Goal: Navigation & Orientation: Find specific page/section

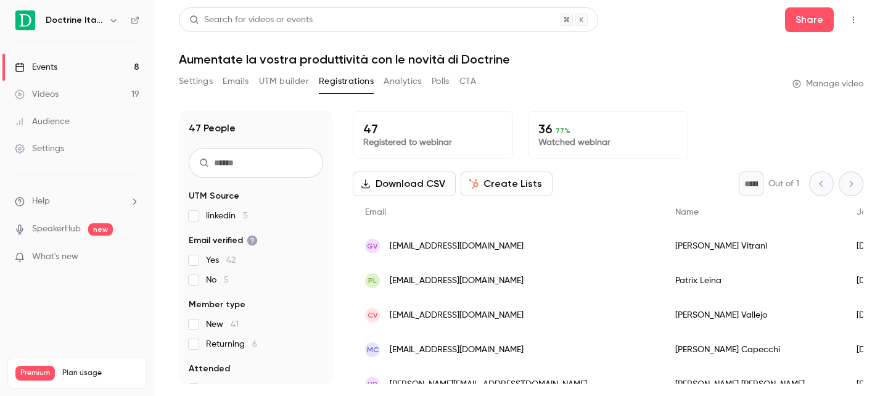
click at [125, 59] on link "Events 8" at bounding box center [77, 67] width 154 height 27
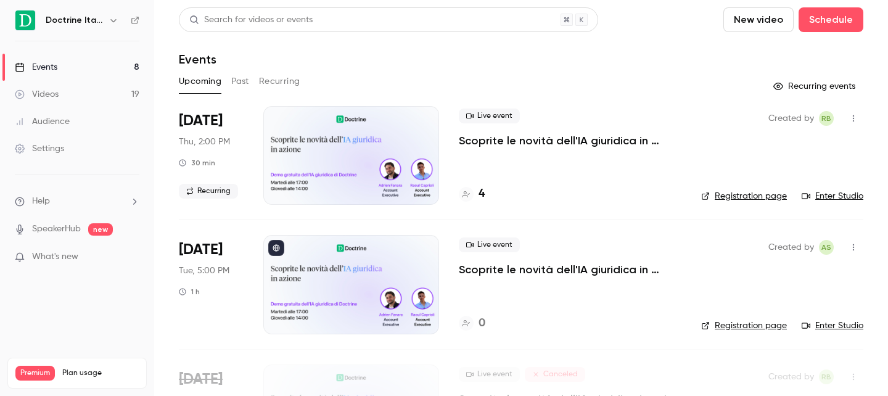
click at [85, 23] on h6 "Doctrine Italia" at bounding box center [75, 20] width 58 height 12
click at [480, 192] on h4 "4" at bounding box center [482, 194] width 6 height 17
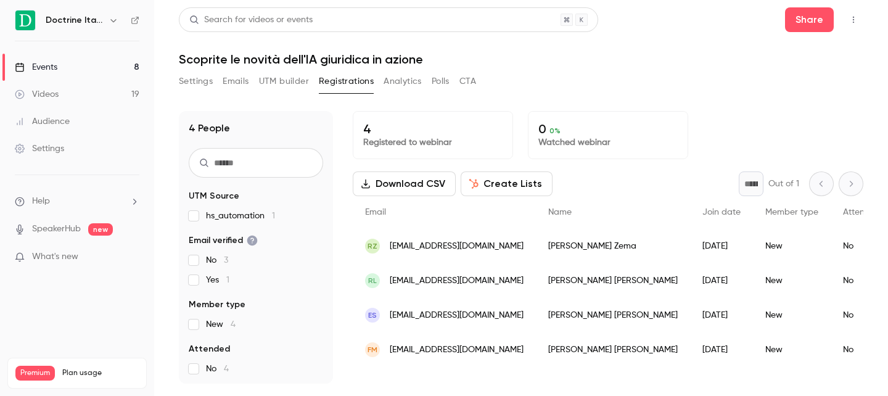
click at [87, 22] on h6 "Doctrine Italia" at bounding box center [75, 20] width 58 height 12
click at [123, 20] on div "Doctrine Italia" at bounding box center [77, 20] width 125 height 21
click at [112, 20] on icon "button" at bounding box center [114, 20] width 10 height 10
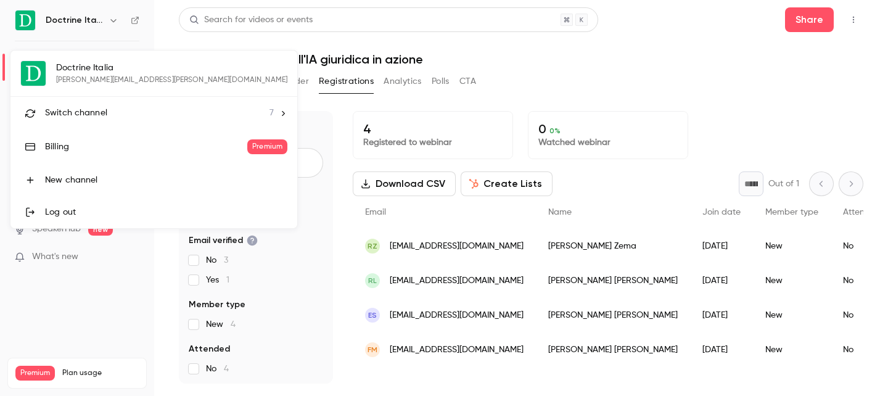
click at [105, 110] on span "Switch channel" at bounding box center [76, 113] width 62 height 13
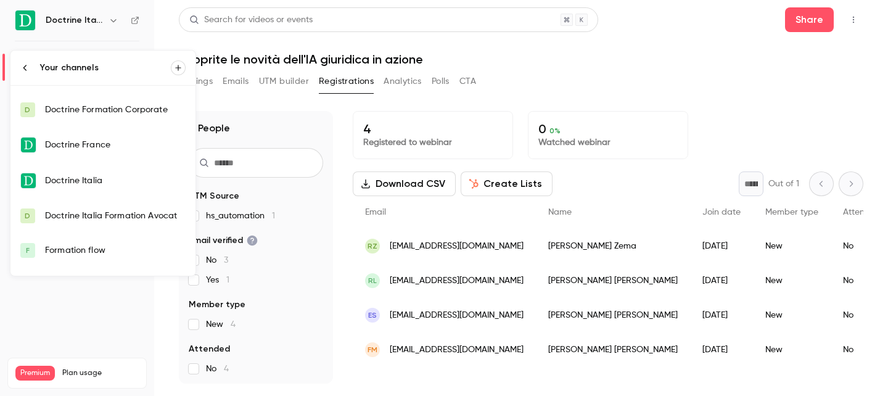
scroll to position [54, 0]
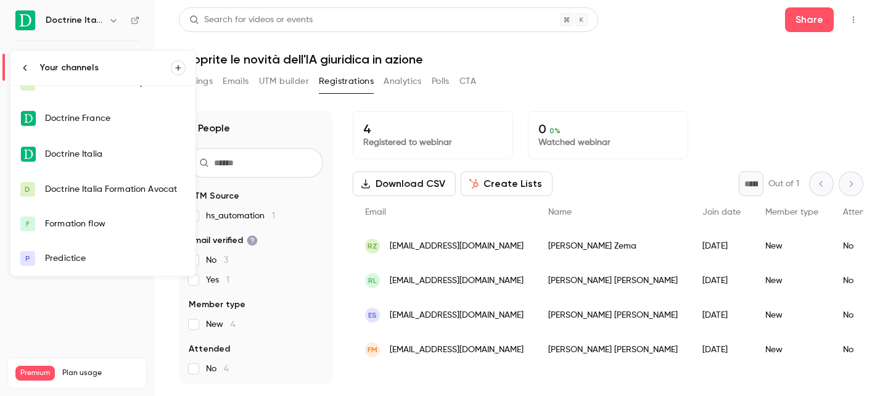
click at [96, 187] on div "Doctrine Italia Formation Avocat" at bounding box center [115, 189] width 141 height 12
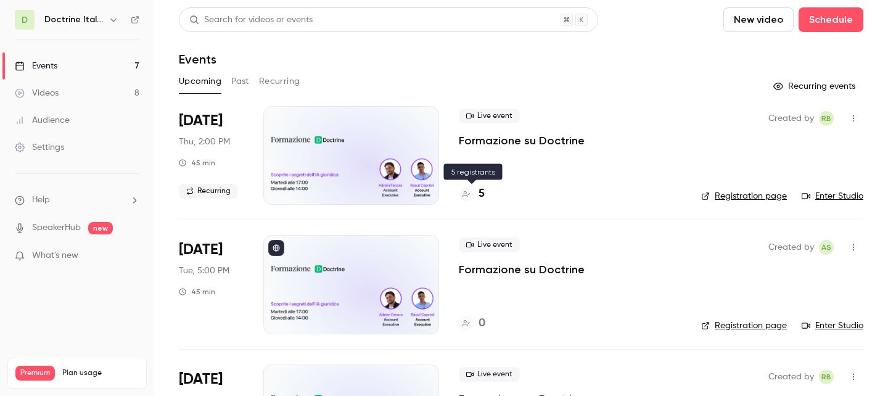
click at [478, 195] on div "5" at bounding box center [472, 194] width 26 height 17
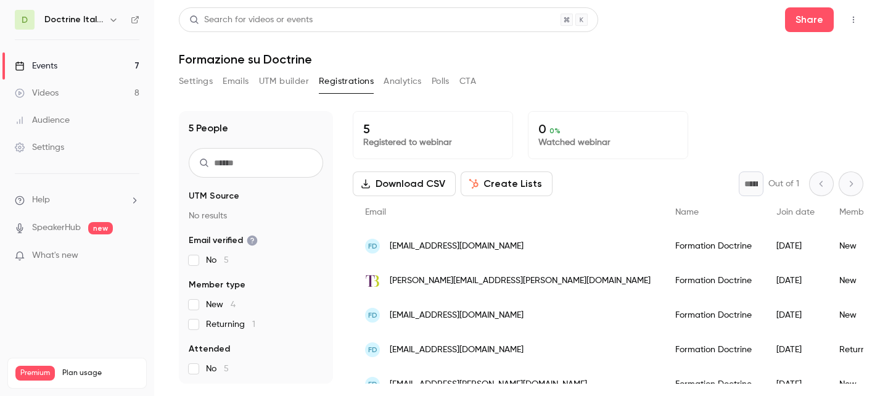
scroll to position [18, 0]
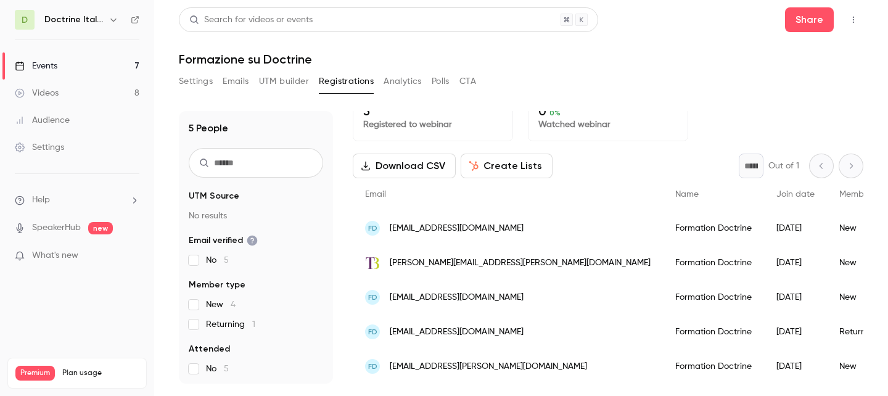
click at [56, 67] on div "Events" at bounding box center [36, 66] width 43 height 12
